Goal: Task Accomplishment & Management: Manage account settings

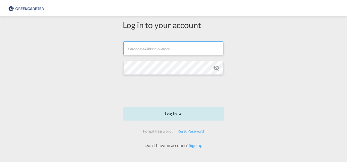
type input "[DOMAIN_NAME][EMAIL_ADDRESS][DOMAIN_NAME]"
click at [170, 112] on button "Log In" at bounding box center [173, 114] width 101 height 14
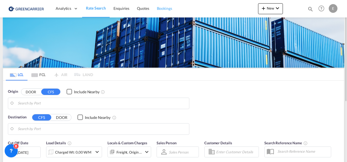
click at [158, 13] on link "Bookings" at bounding box center [164, 9] width 23 height 18
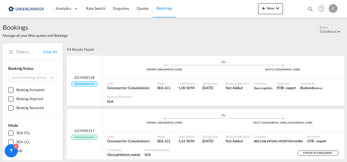
click at [95, 81] on div "GGY000158 Booking Received" at bounding box center [84, 80] width 26 height 11
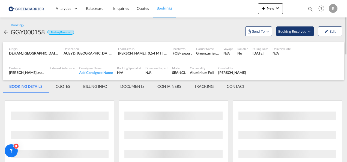
click at [286, 32] on span "Booking Received" at bounding box center [292, 31] width 29 height 5
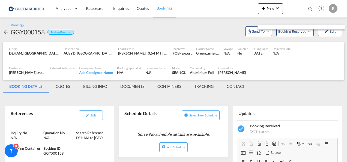
click at [287, 33] on md-backdrop at bounding box center [173, 81] width 347 height 162
click at [287, 33] on span "Booking Received" at bounding box center [292, 31] width 29 height 5
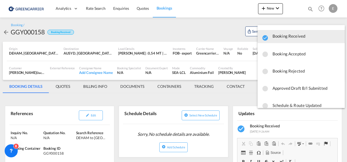
click at [289, 52] on span "Booking Accepted" at bounding box center [307, 54] width 68 height 10
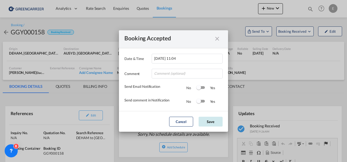
click at [213, 121] on button "Save" at bounding box center [211, 122] width 24 height 10
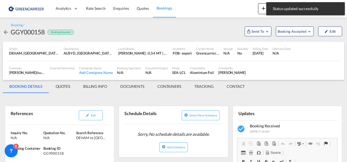
click at [253, 32] on span "Send To" at bounding box center [258, 31] width 14 height 5
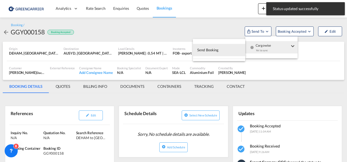
click at [257, 47] on div "Yet to sync" at bounding box center [273, 51] width 34 height 11
click at [234, 48] on button "Send Booking" at bounding box center [219, 50] width 52 height 12
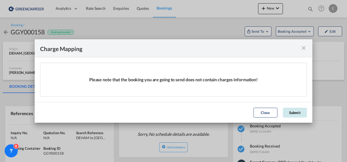
click at [289, 113] on button "Submit" at bounding box center [295, 113] width 24 height 10
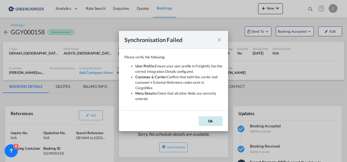
click at [210, 119] on button "Ok" at bounding box center [211, 121] width 24 height 10
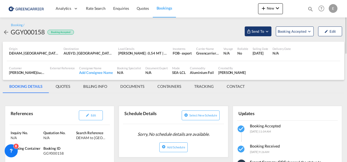
click at [255, 31] on span "Send To" at bounding box center [258, 31] width 14 height 5
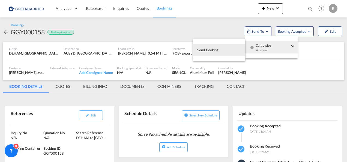
click at [257, 49] on div "Yet to sync" at bounding box center [273, 51] width 34 height 11
click at [228, 49] on button "Send Booking" at bounding box center [219, 50] width 52 height 12
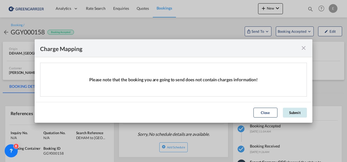
click at [291, 112] on button "Submit" at bounding box center [295, 113] width 24 height 10
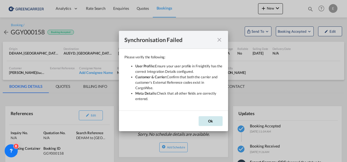
click at [208, 119] on button "Ok" at bounding box center [211, 121] width 24 height 10
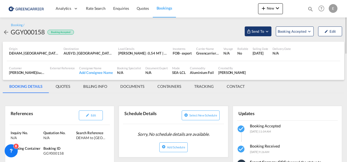
click at [264, 29] on span "Send To" at bounding box center [258, 31] width 14 height 5
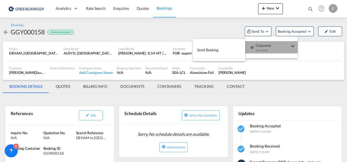
click at [257, 46] on span "Cargowise" at bounding box center [273, 43] width 34 height 5
click at [249, 26] on md-backdrop at bounding box center [173, 81] width 347 height 162
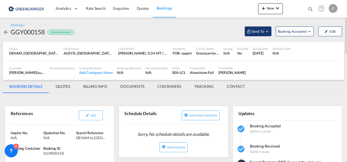
click at [253, 32] on span "Send To" at bounding box center [258, 31] width 14 height 5
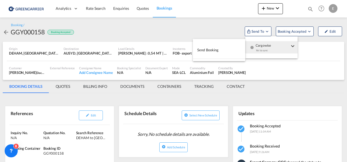
click at [223, 48] on button "Send Booking" at bounding box center [219, 50] width 52 height 12
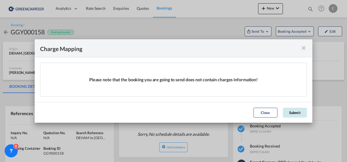
click at [298, 114] on button "Submit" at bounding box center [295, 113] width 24 height 10
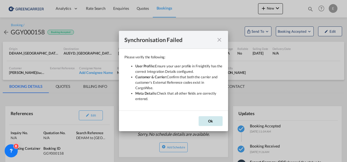
click at [217, 116] on button "Ok" at bounding box center [211, 121] width 24 height 10
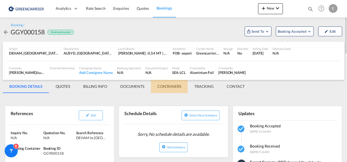
click at [175, 88] on md-tab-item "CONTAINERS" at bounding box center [169, 86] width 37 height 13
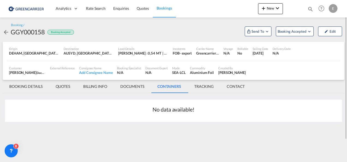
click at [201, 87] on md-tab-item "TRACKING" at bounding box center [204, 86] width 32 height 13
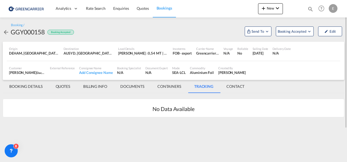
click at [233, 87] on md-tab-item "CONTACT" at bounding box center [235, 86] width 31 height 13
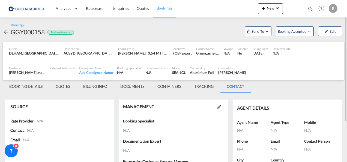
click at [29, 86] on md-tab-item "BOOKING DETAILS" at bounding box center [26, 86] width 46 height 13
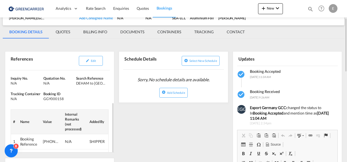
scroll to position [17, 0]
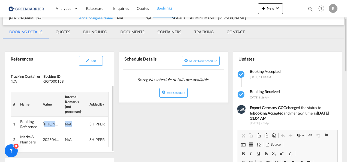
drag, startPoint x: 45, startPoint y: 124, endPoint x: 72, endPoint y: 123, distance: 27.0
click at [72, 123] on tr "1 Booking Reference [PHONE_NUMBER] N/A SHIPPER" at bounding box center [60, 123] width 98 height 15
drag, startPoint x: 72, startPoint y: 123, endPoint x: 97, endPoint y: 63, distance: 64.8
click at [97, 63] on button "Edit" at bounding box center [91, 61] width 24 height 10
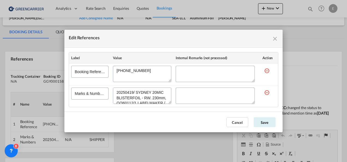
scroll to position [10, 0]
drag, startPoint x: 117, startPoint y: 91, endPoint x: 163, endPoint y: 124, distance: 57.0
click at [163, 124] on md-dialog "Edit References Label Value Internal Remarks (not processed) Action Booking Ref…" at bounding box center [173, 81] width 218 height 103
drag, startPoint x: 142, startPoint y: 72, endPoint x: 115, endPoint y: 71, distance: 27.3
click at [115, 71] on textarea "Edit References" at bounding box center [142, 74] width 58 height 16
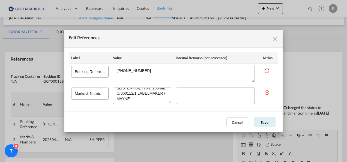
click at [276, 39] on md-icon "icon-close fg-AAA8AD cursor" at bounding box center [275, 38] width 7 height 7
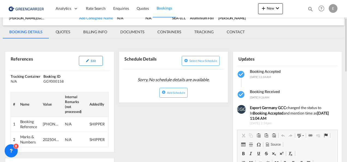
click at [87, 60] on md-icon "icon-pencil" at bounding box center [88, 61] width 4 height 4
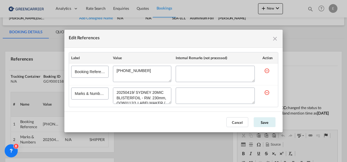
click at [275, 37] on md-icon "icon-close fg-AAA8AD cursor" at bounding box center [275, 38] width 7 height 7
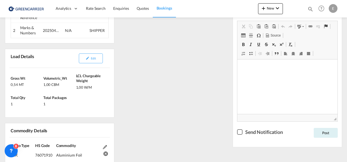
scroll to position [246, 0]
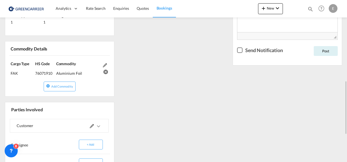
drag, startPoint x: 81, startPoint y: 70, endPoint x: 56, endPoint y: 72, distance: 24.6
click at [56, 72] on div "Aluminium Foil" at bounding box center [78, 72] width 44 height 10
copy div "Aluminium Foil"
click at [47, 71] on div "76071910" at bounding box center [45, 72] width 20 height 10
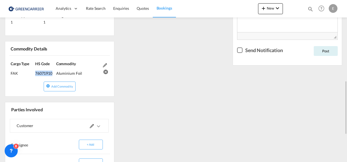
copy div "76071910"
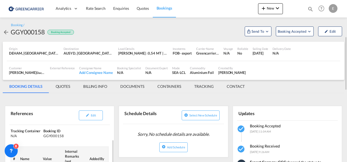
scroll to position [27, 0]
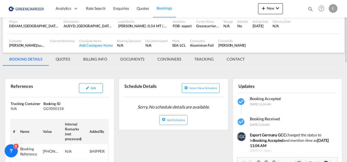
click at [93, 92] on button "Edit" at bounding box center [91, 88] width 24 height 10
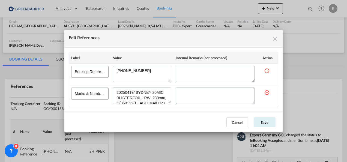
drag, startPoint x: 151, startPoint y: 72, endPoint x: 98, endPoint y: 72, distance: 52.4
click at [98, 72] on tr "Booking Reference" at bounding box center [173, 75] width 209 height 22
click at [273, 39] on md-icon "icon-close fg-AAA8AD cursor" at bounding box center [275, 38] width 7 height 7
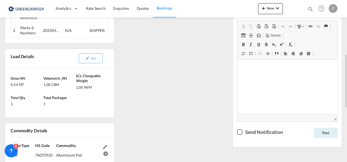
scroll to position [0, 0]
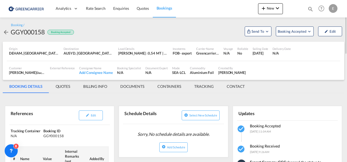
click at [235, 87] on md-tab-item "CONTACT" at bounding box center [235, 86] width 31 height 13
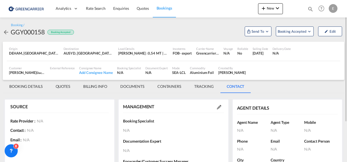
click at [228, 71] on div "[PERSON_NAME]" at bounding box center [232, 72] width 28 height 5
click at [21, 74] on div "[PERSON_NAME] Daco Logistics , +-1 more" at bounding box center [27, 72] width 37 height 5
click at [16, 71] on div "[PERSON_NAME] Daco Logistics , +-1 more" at bounding box center [27, 72] width 37 height 5
